Goal: Obtain resource: Obtain resource

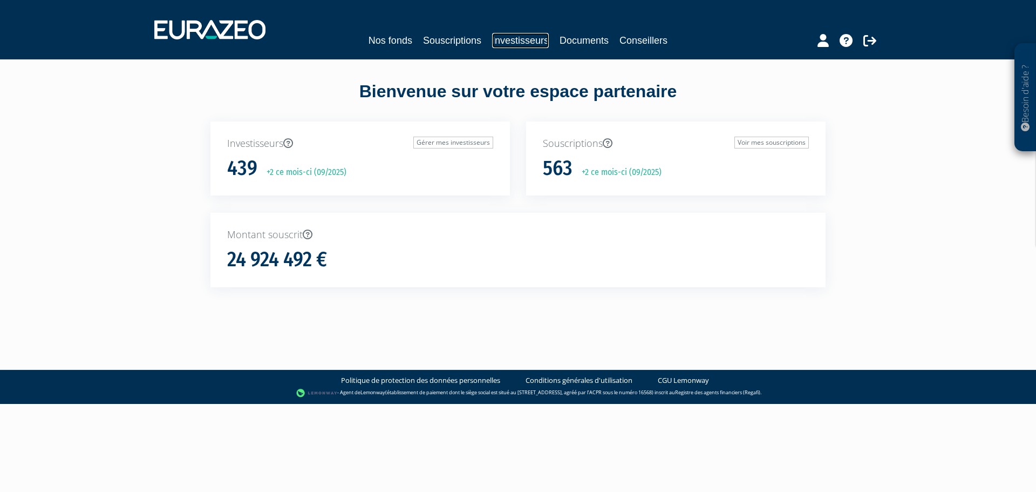
click at [503, 45] on link "Investisseurs" at bounding box center [520, 40] width 57 height 15
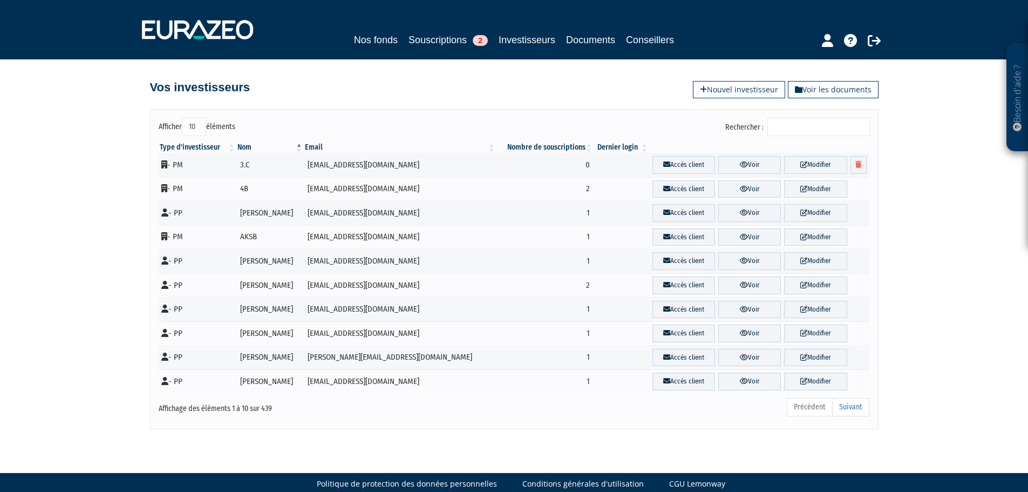
click at [799, 131] on input "Rechercher :" at bounding box center [818, 127] width 103 height 18
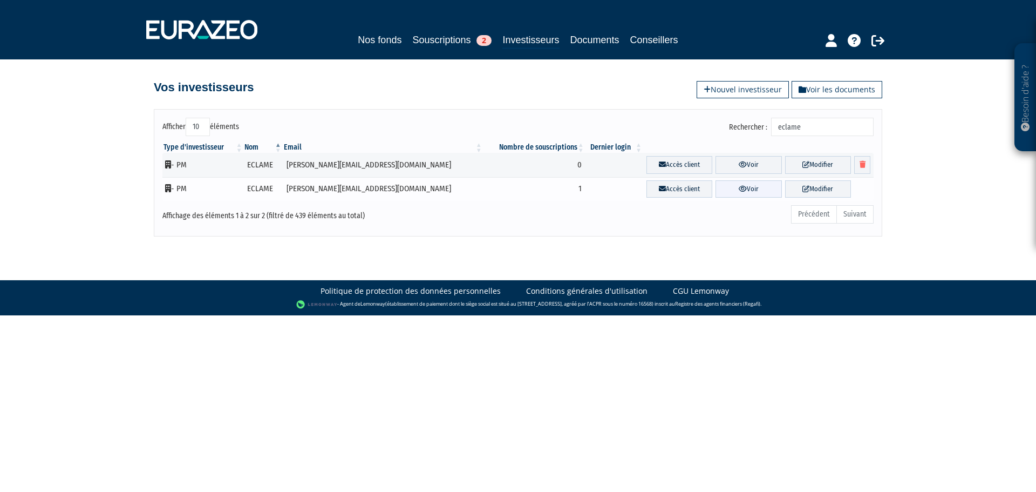
type input "eclame"
click at [724, 191] on link "Voir" at bounding box center [749, 189] width 66 height 18
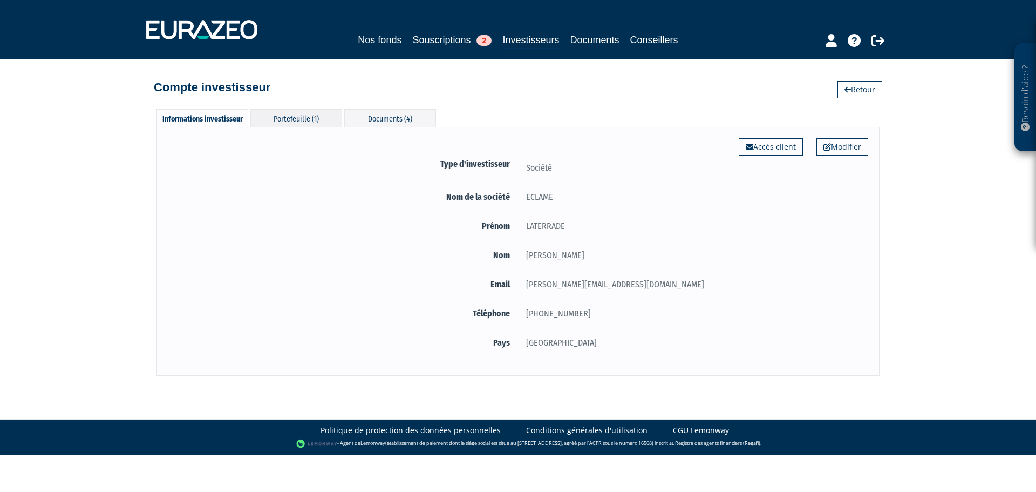
click at [302, 113] on div "Portefeuille (1)" at bounding box center [296, 118] width 92 height 18
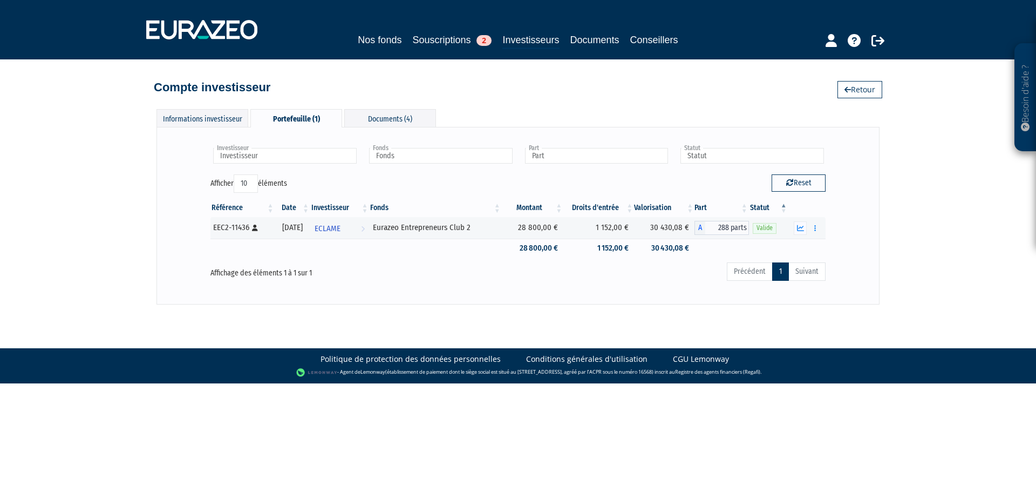
click at [658, 208] on th "Valorisation" at bounding box center [664, 208] width 60 height 18
click at [523, 100] on div "Informations investisseur Portefeuille (1) Documents (4) Modifier Accès client …" at bounding box center [517, 201] width 615 height 206
click at [813, 228] on button "button" at bounding box center [815, 227] width 13 height 13
click at [807, 241] on link "Documents" at bounding box center [792, 248] width 54 height 18
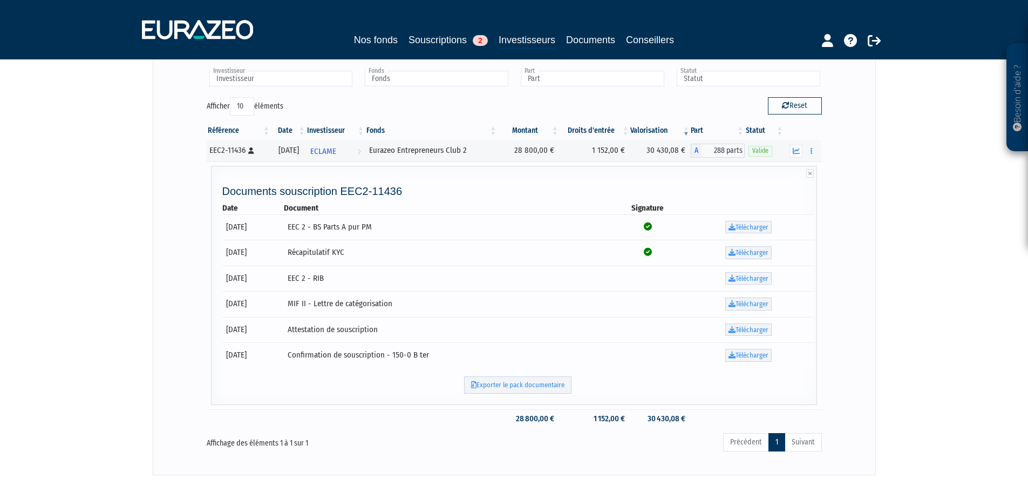
scroll to position [108, 0]
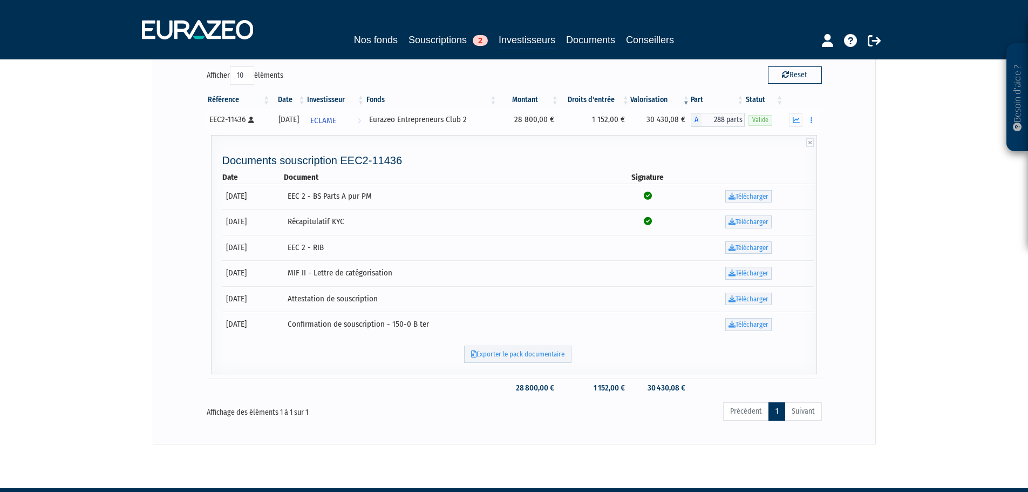
click at [396, 122] on div "Eurazeo Entrepreneurs Club 2" at bounding box center [431, 119] width 125 height 11
click at [452, 120] on div "Eurazeo Entrepreneurs Club 2" at bounding box center [431, 119] width 125 height 11
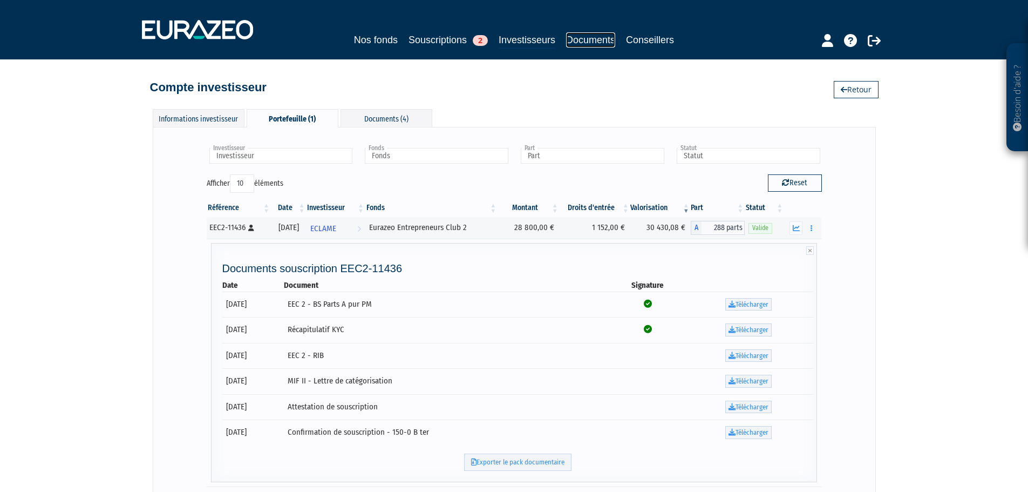
click at [601, 41] on link "Documents" at bounding box center [590, 39] width 49 height 15
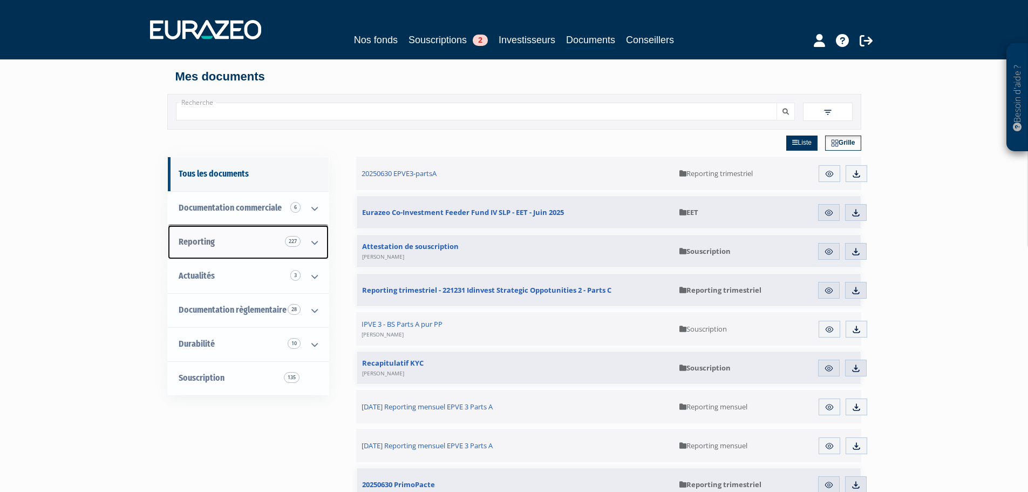
click at [311, 244] on icon at bounding box center [315, 242] width 28 height 33
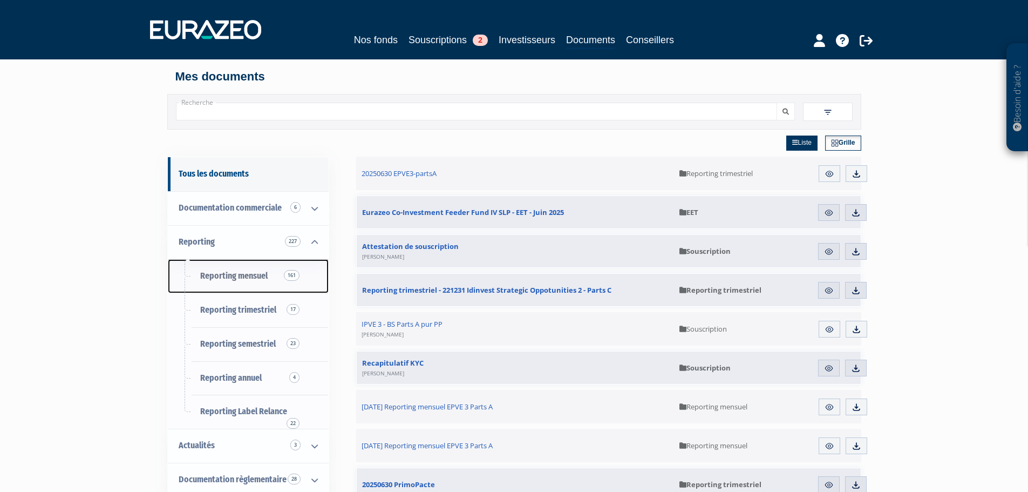
click at [242, 270] on span "Reporting mensuel 161" at bounding box center [233, 275] width 67 height 10
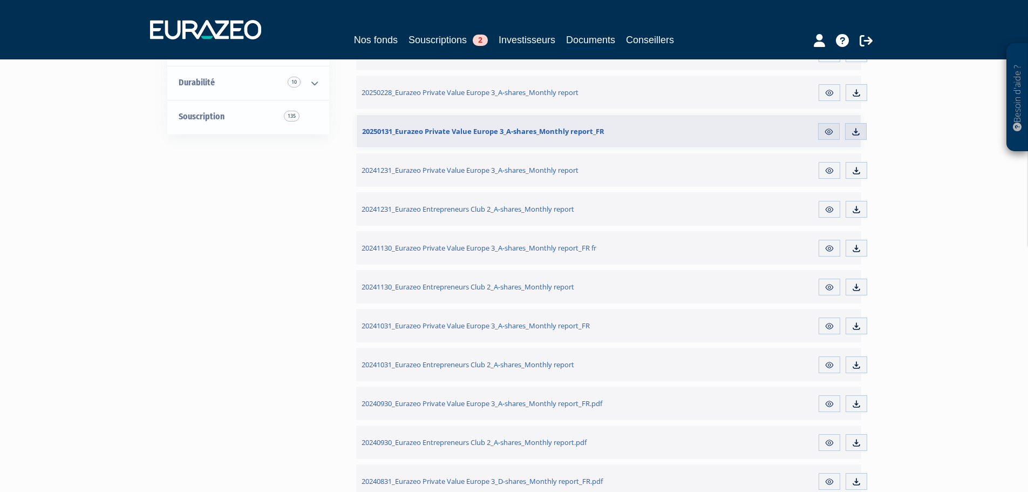
scroll to position [432, 0]
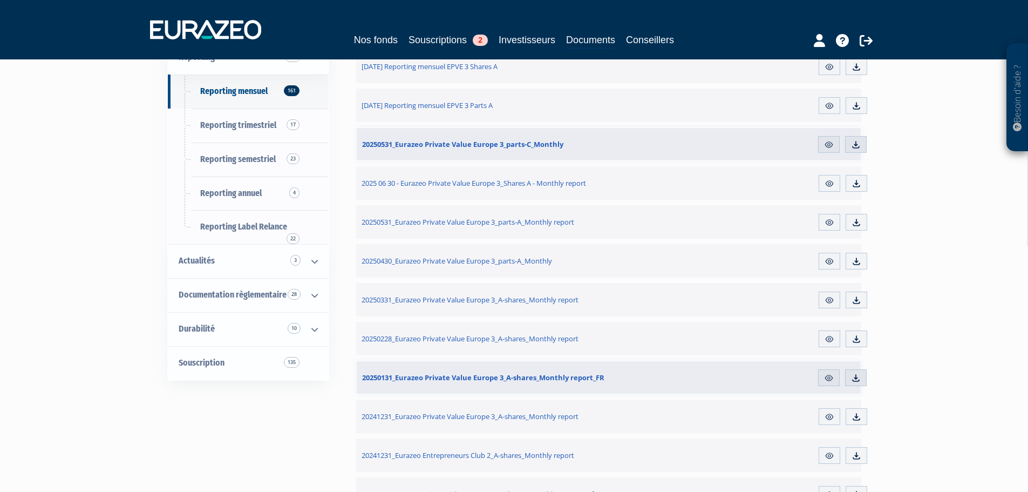
scroll to position [131, 0]
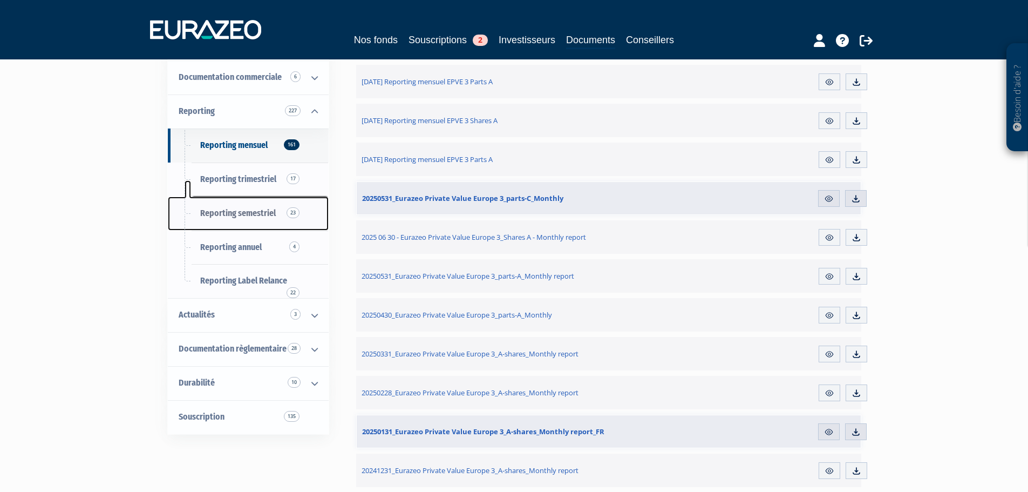
click at [236, 210] on span "Reporting semestriel 23" at bounding box center [238, 213] width 76 height 10
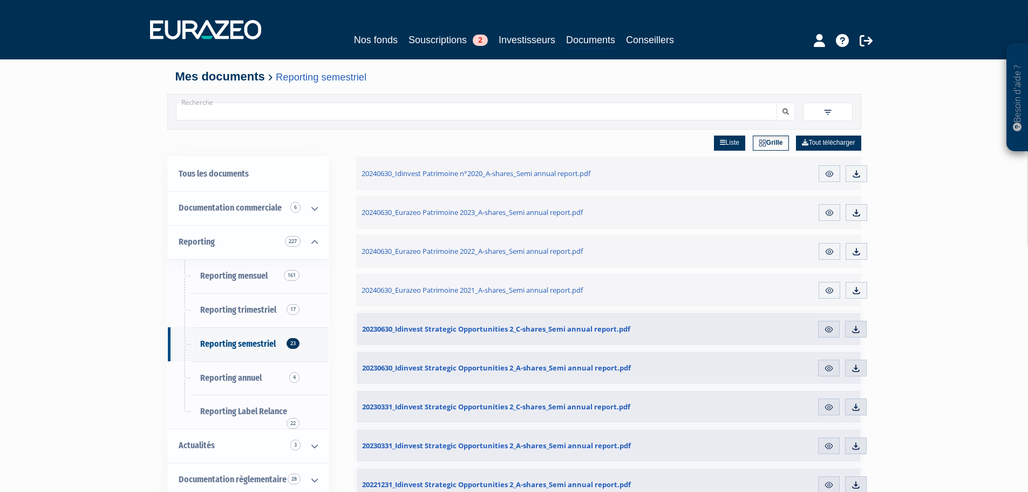
click at [217, 114] on input "Recherche" at bounding box center [476, 112] width 601 height 18
click at [201, 236] on link "Reporting 227" at bounding box center [248, 242] width 161 height 34
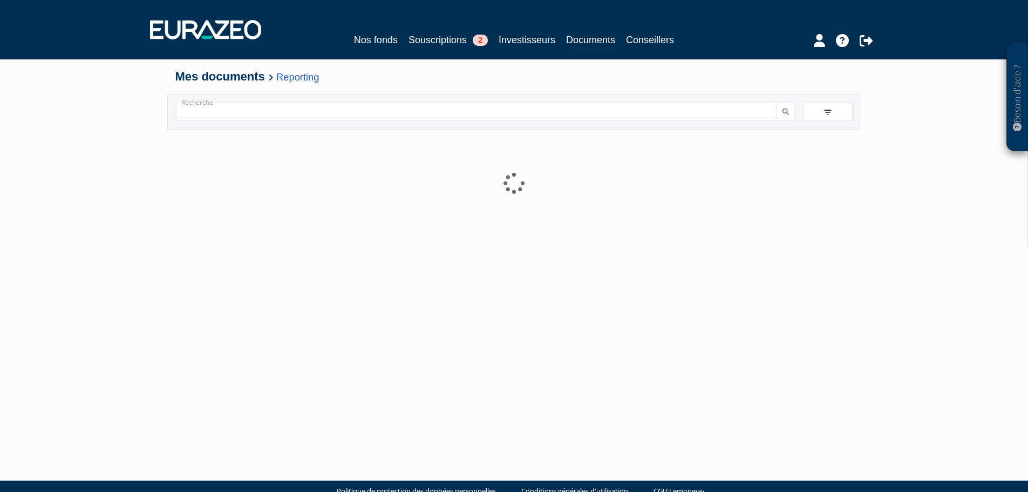
drag, startPoint x: 0, startPoint y: 0, endPoint x: 241, endPoint y: 113, distance: 266.0
click at [241, 113] on input "Recherche" at bounding box center [476, 112] width 601 height 18
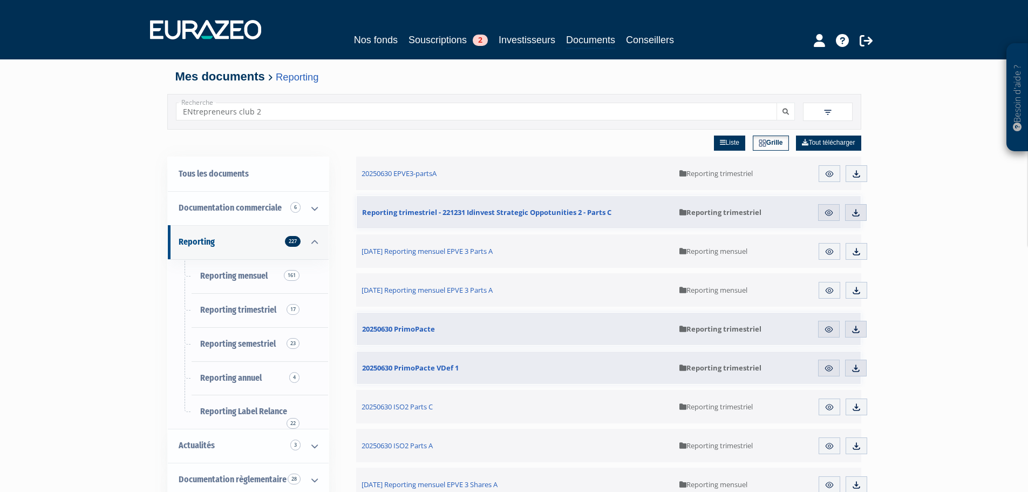
type input "ENtrepreneurs club 2"
click at [777, 103] on button "submit" at bounding box center [786, 112] width 18 height 18
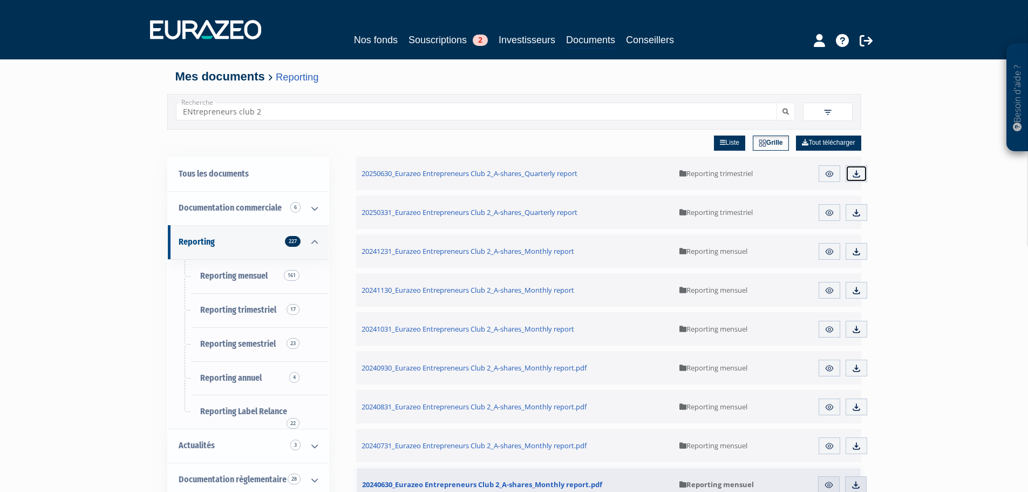
click at [853, 171] on img at bounding box center [857, 174] width 10 height 10
click at [834, 172] on link "Aperçu" at bounding box center [830, 173] width 22 height 17
